Goal: Submit feedback/report problem: Submit feedback/report problem

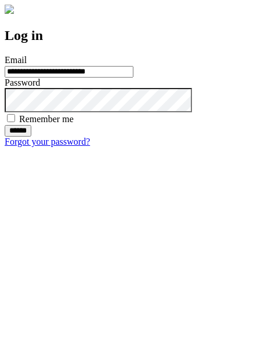
type input "**********"
click at [31, 137] on input "******" at bounding box center [18, 131] width 27 height 12
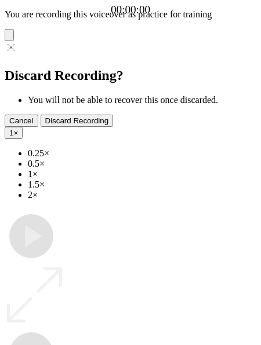
type input "**********"
